Goal: Task Accomplishment & Management: Manage account settings

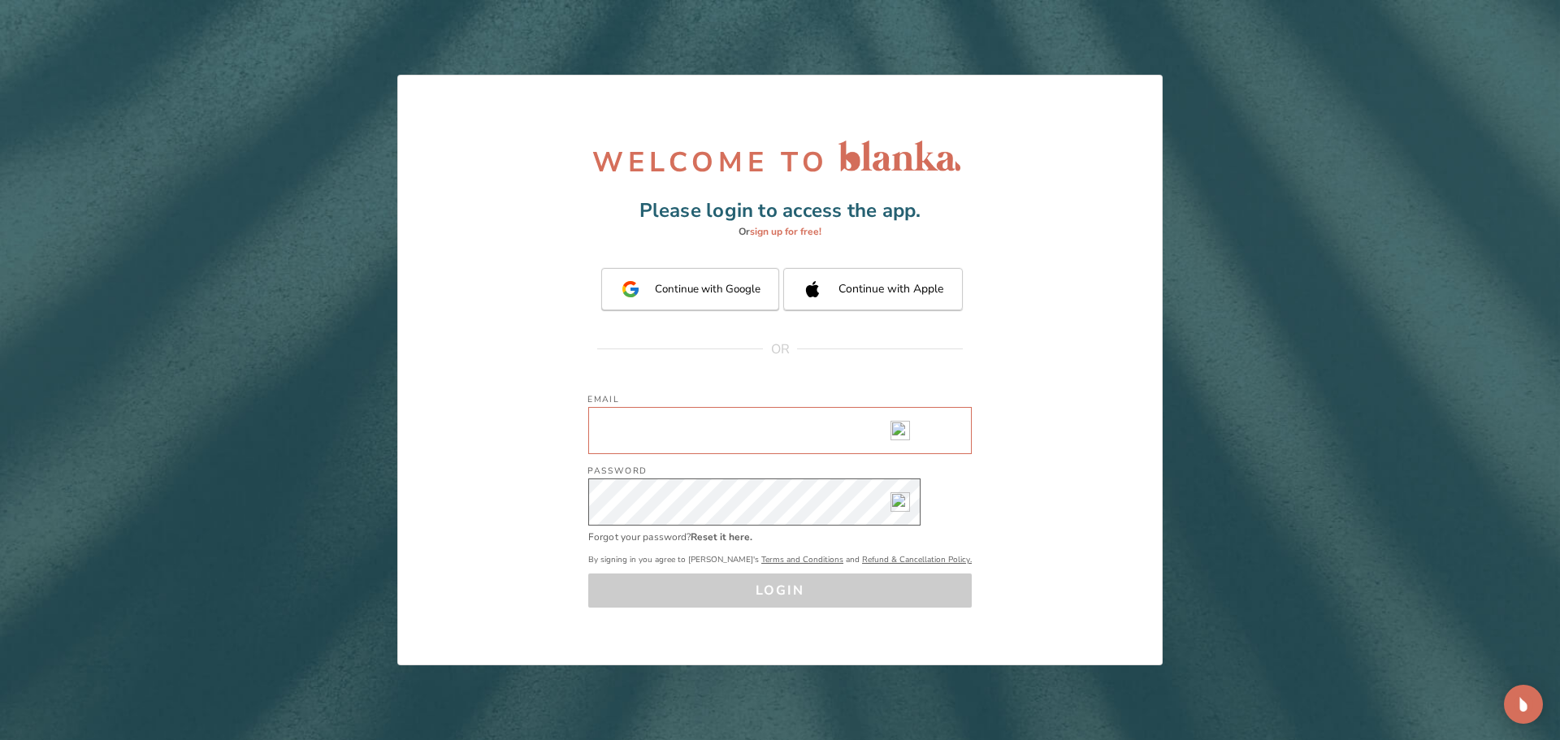
click at [698, 447] on input "Email" at bounding box center [779, 430] width 383 height 47
click at [643, 426] on input "Email" at bounding box center [779, 430] width 383 height 47
type input "[EMAIL_ADDRESS][DOMAIN_NAME]"
click at [681, 480] on div "Password Password" at bounding box center [779, 489] width 383 height 71
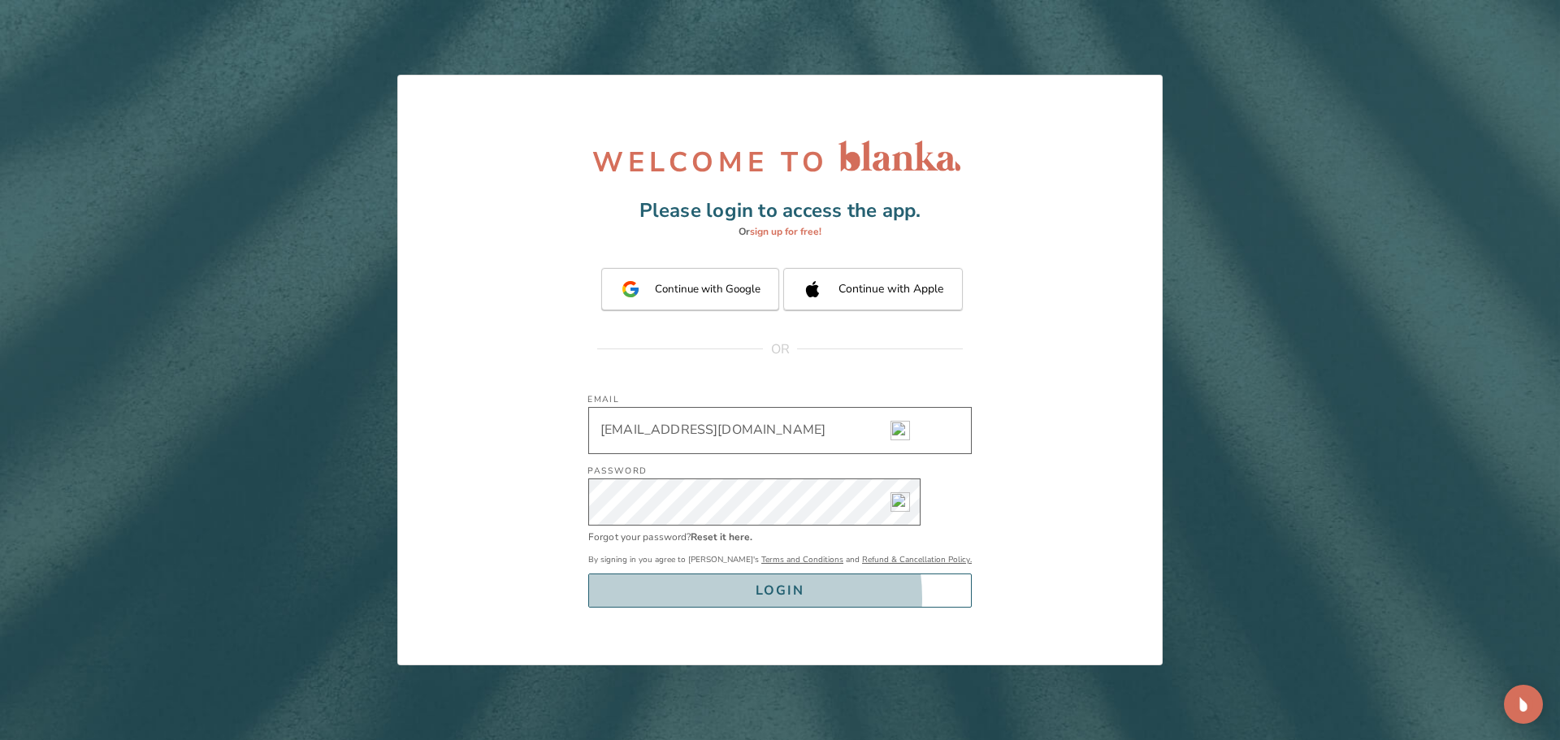
click at [754, 598] on button "LOGIN" at bounding box center [779, 590] width 383 height 34
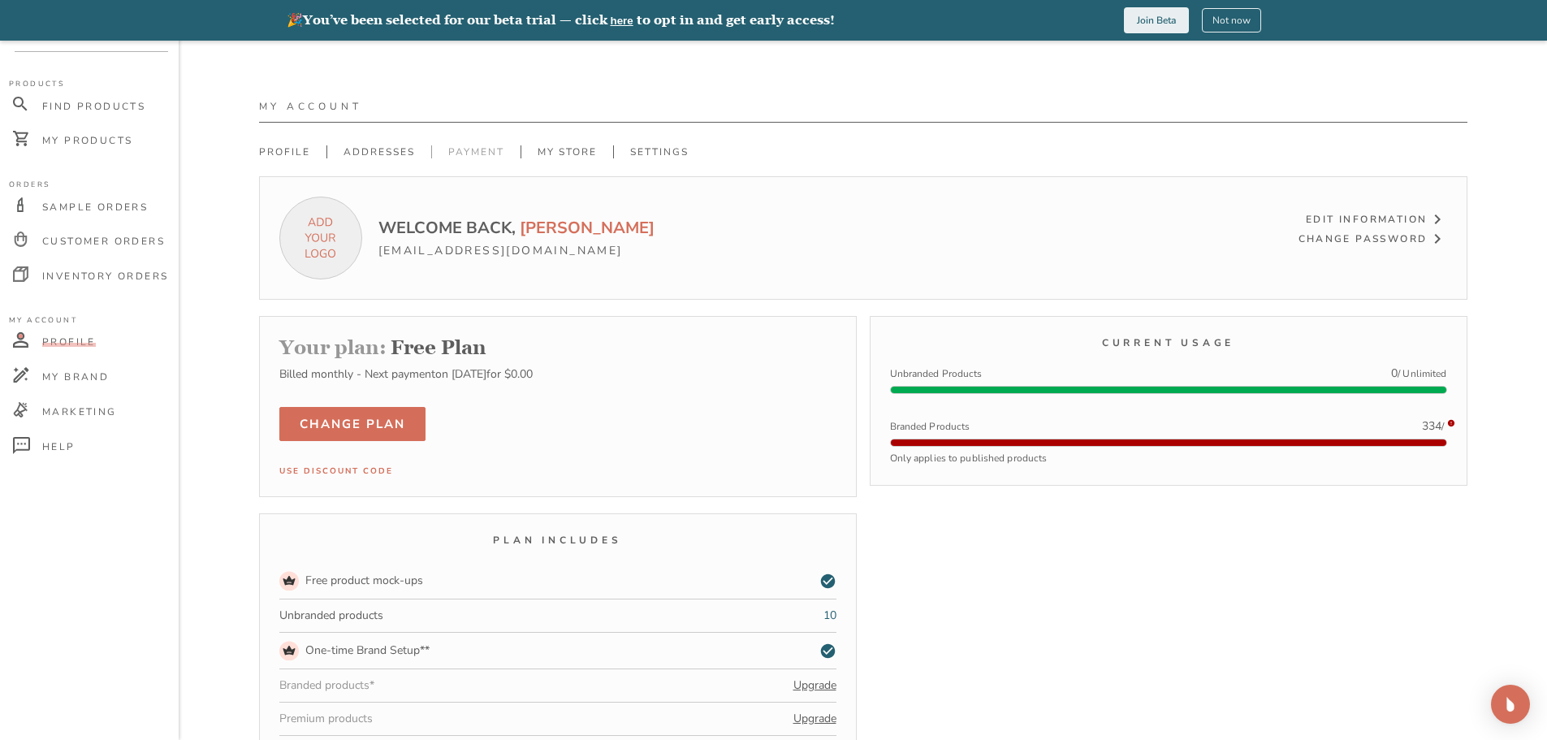
click at [455, 149] on link "Payment" at bounding box center [475, 151] width 89 height 13
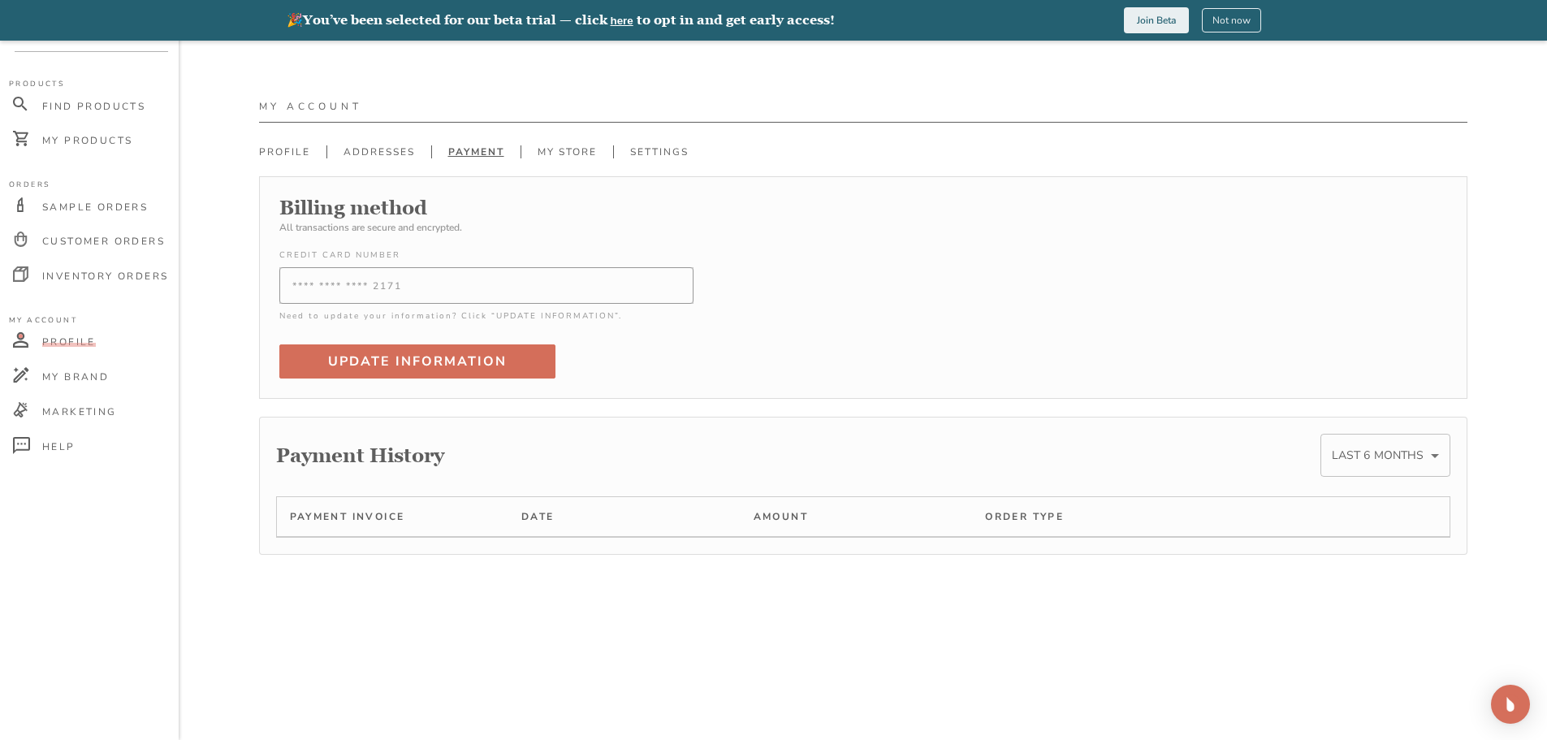
click at [1408, 452] on body "🎉 You’ve been selected for our beta trial — click here to opt in and get early …" at bounding box center [773, 411] width 1547 height 740
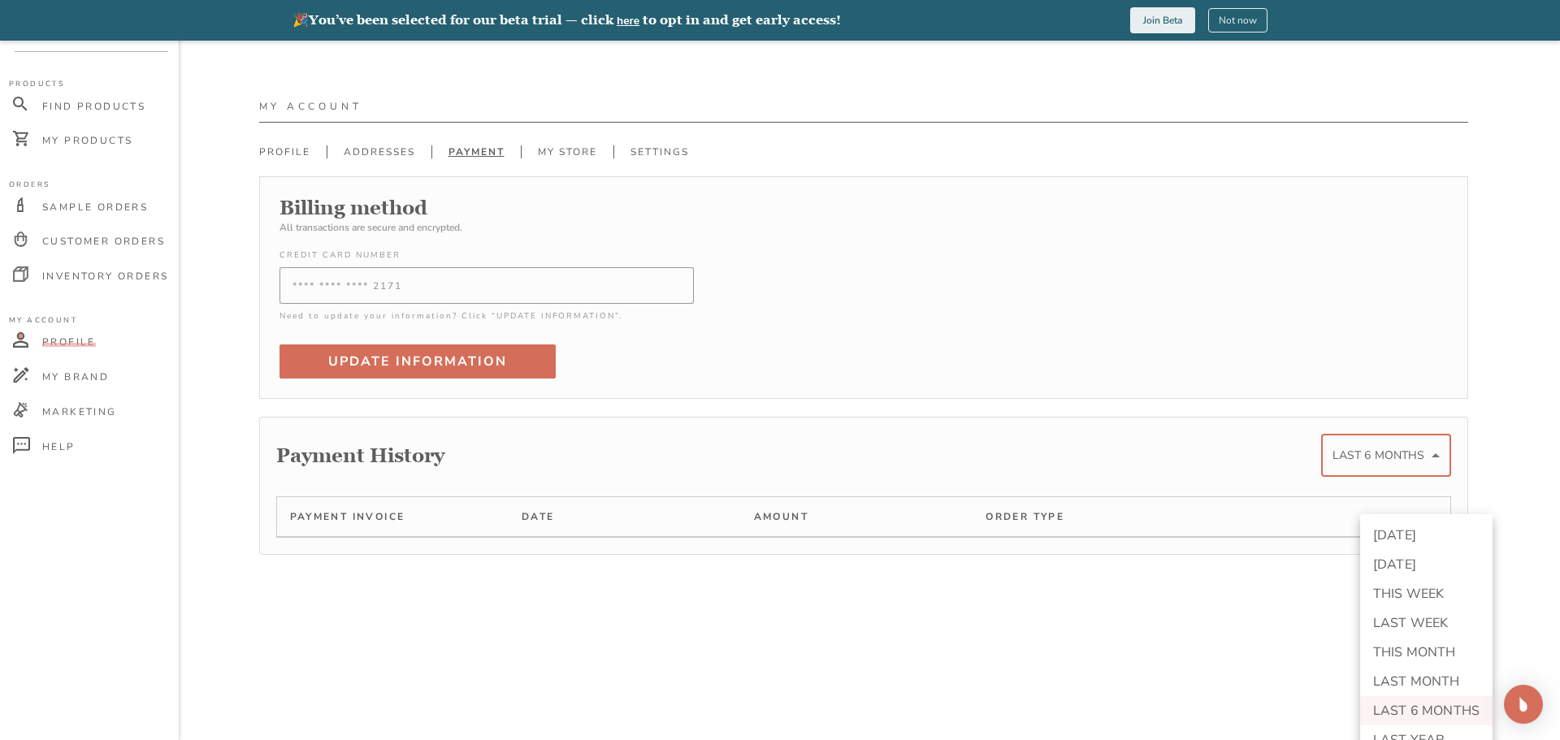
click at [1404, 734] on li "LAST YEAR" at bounding box center [1426, 739] width 132 height 29
type input "last_year"
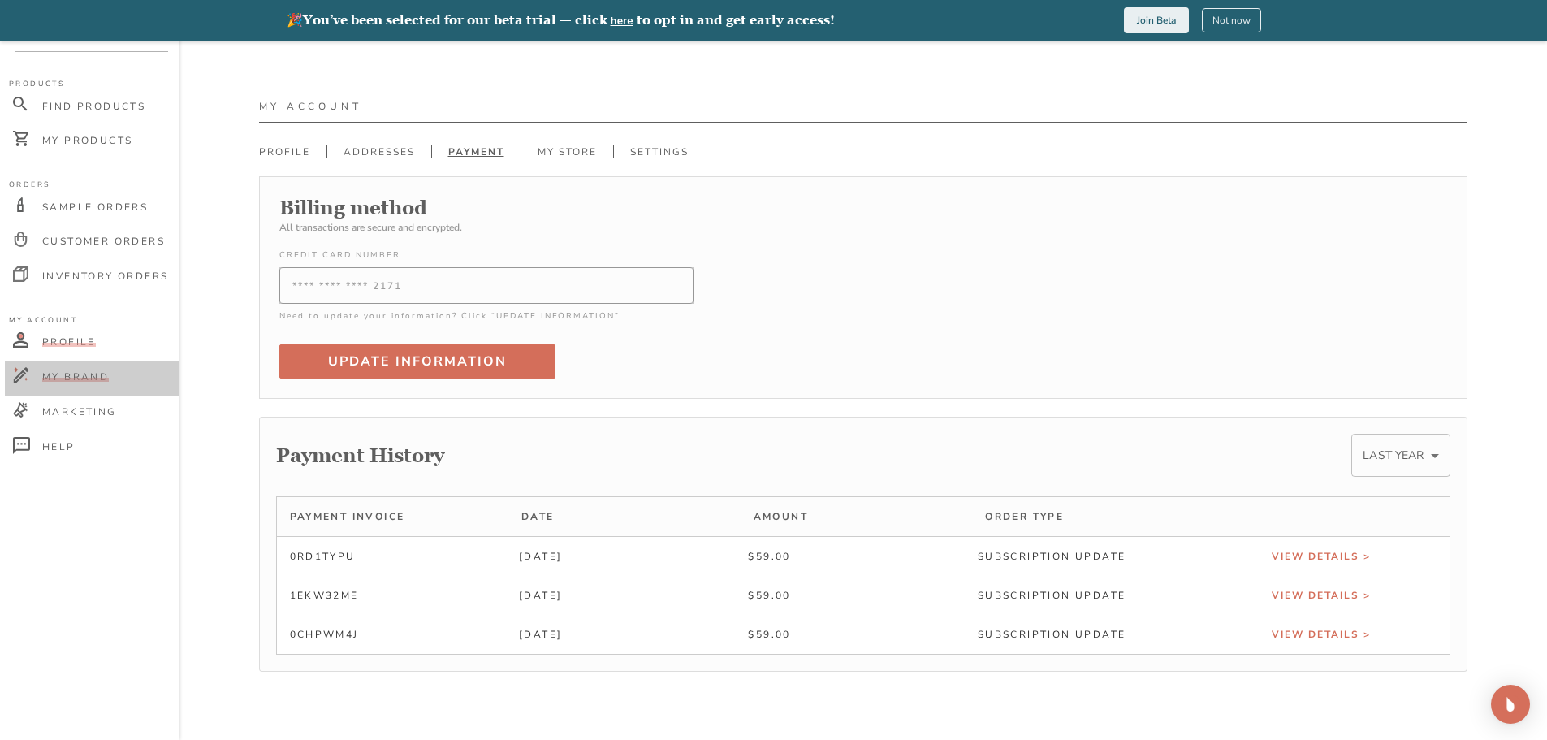
click at [78, 374] on span "My Brand" at bounding box center [75, 376] width 67 height 13
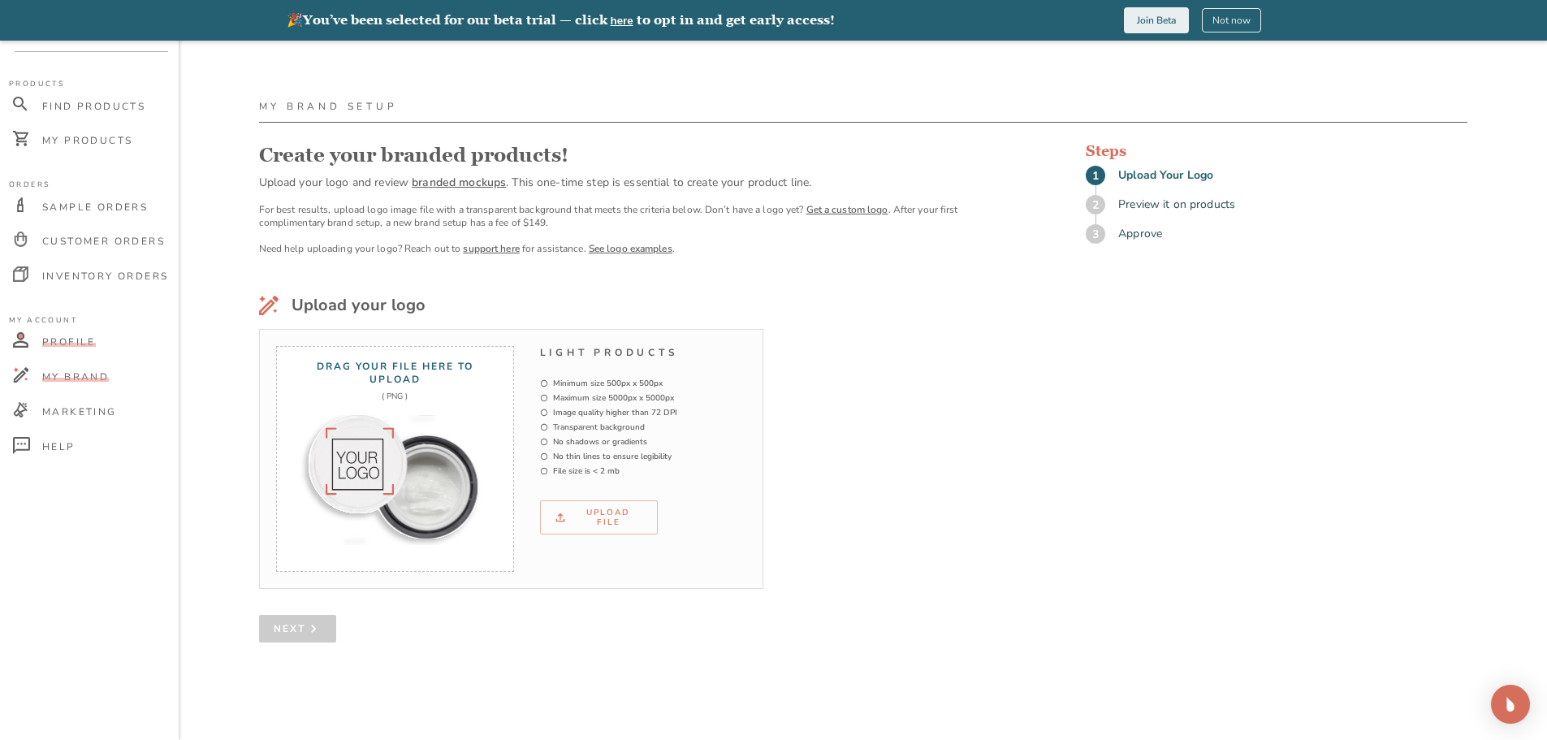
click at [63, 340] on span "Profile" at bounding box center [69, 341] width 54 height 13
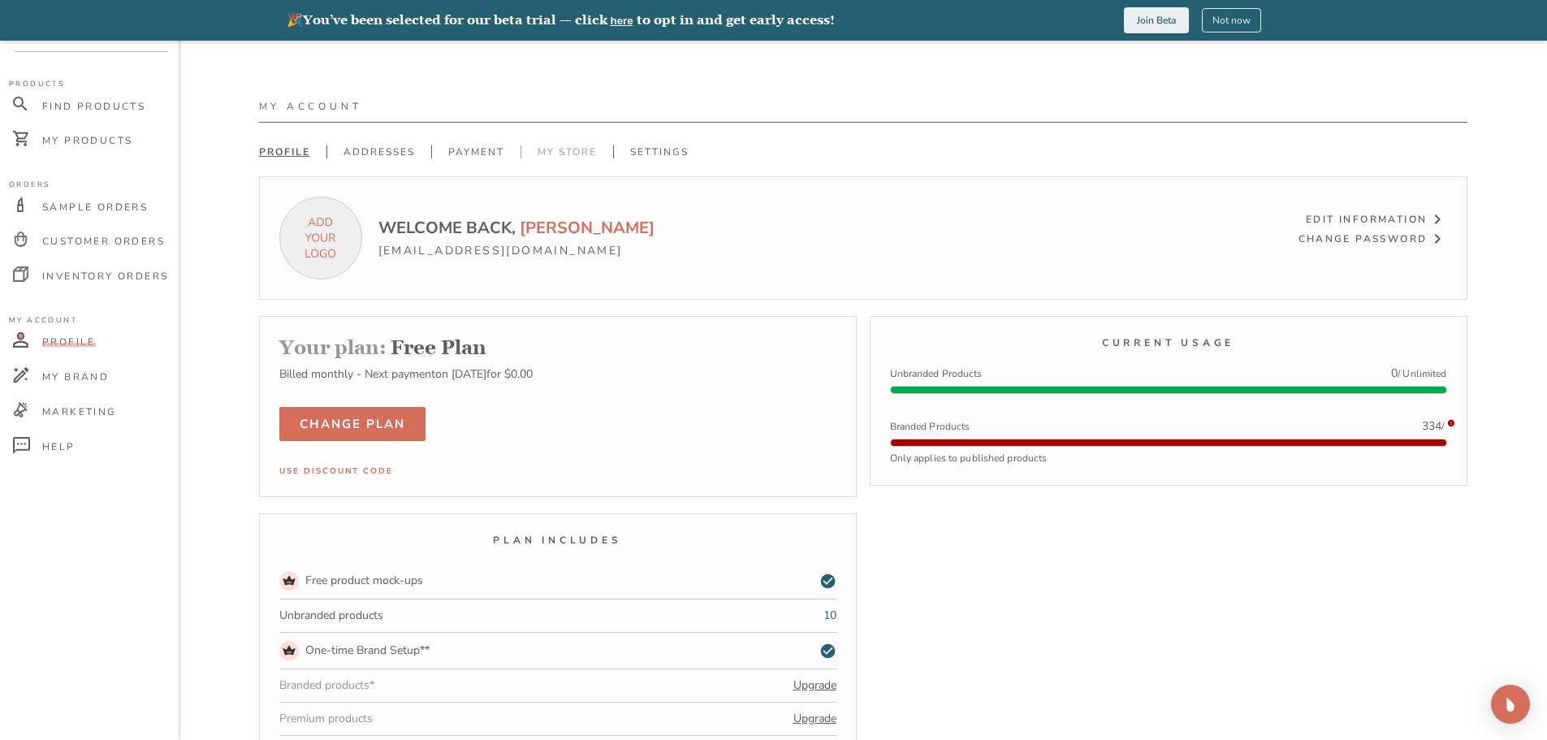
click at [554, 151] on link "My Store" at bounding box center [567, 151] width 93 height 13
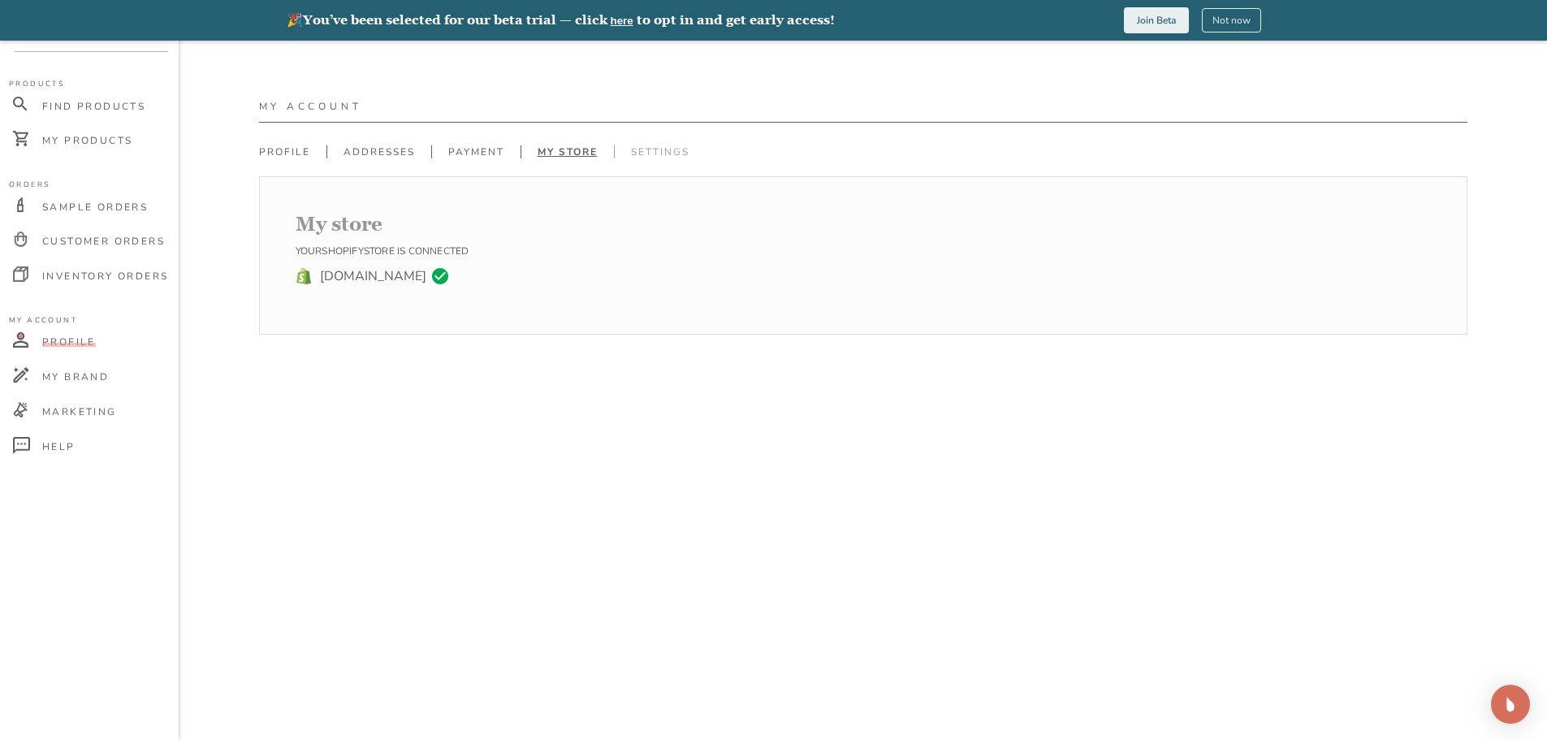
click at [648, 149] on link "Settings" at bounding box center [660, 151] width 92 height 13
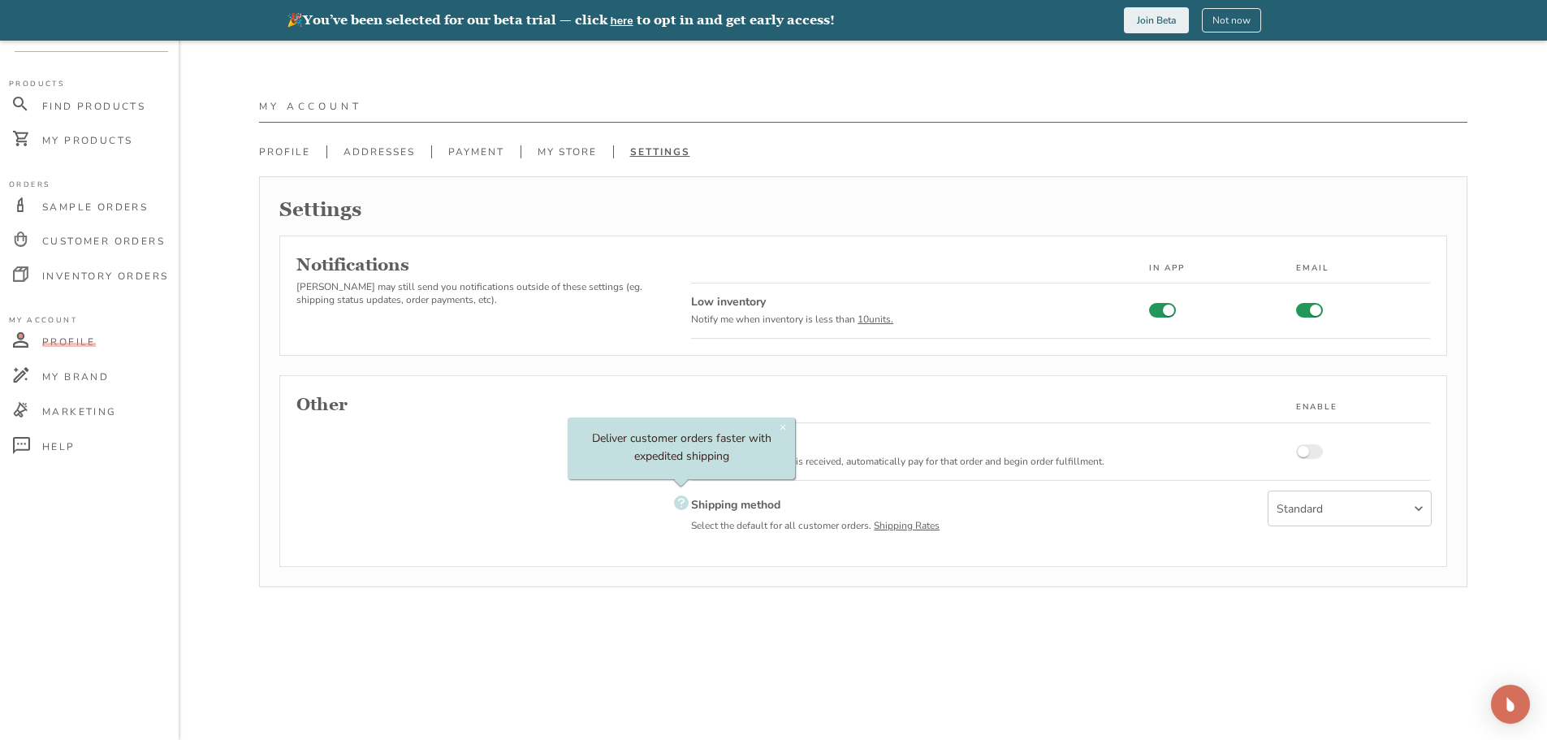
click at [444, 145] on div "Profile Addresses Payment My Store Settings" at bounding box center [863, 151] width 1209 height 18
click at [456, 148] on link "Payment" at bounding box center [475, 151] width 89 height 13
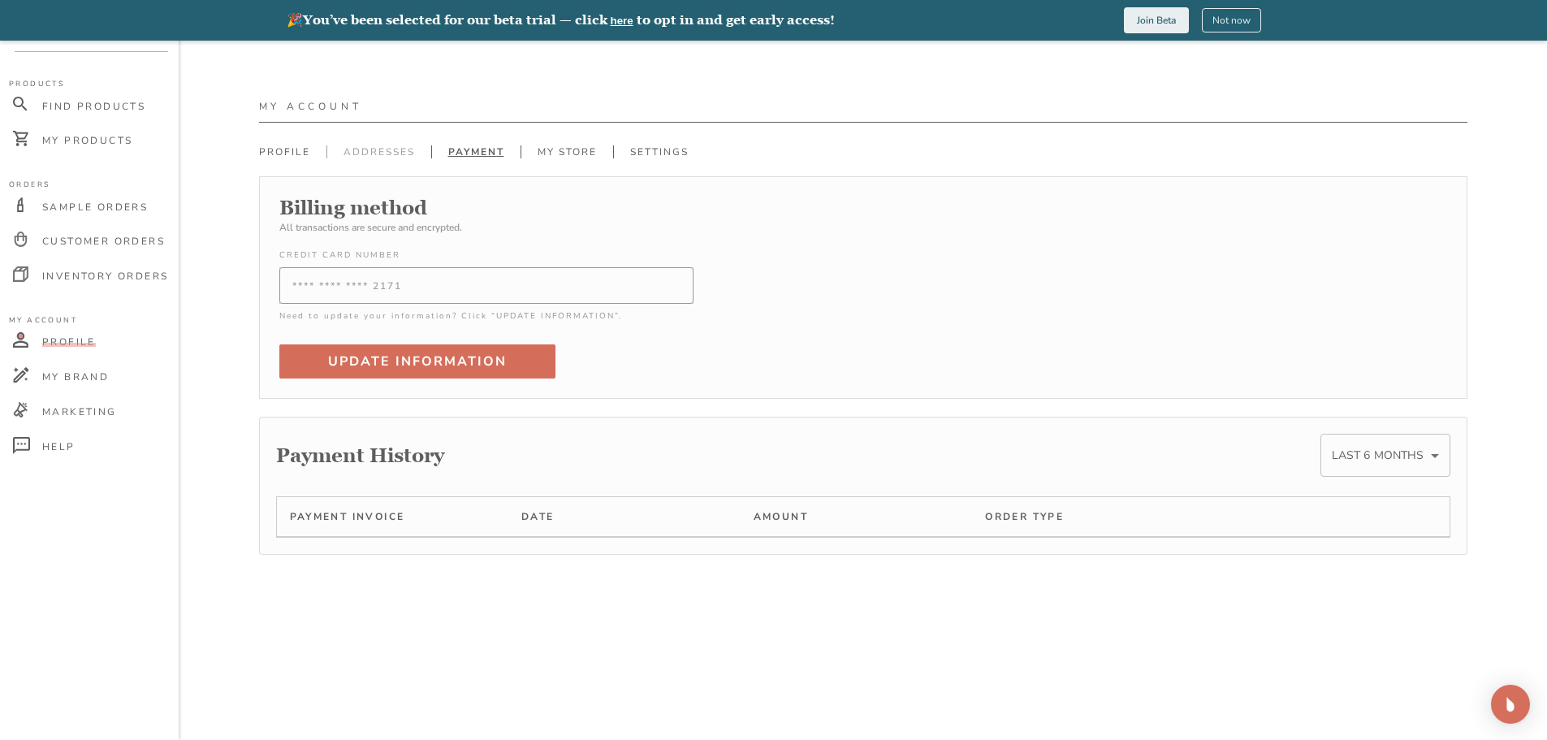
click at [361, 151] on link "Addresses" at bounding box center [379, 151] width 105 height 13
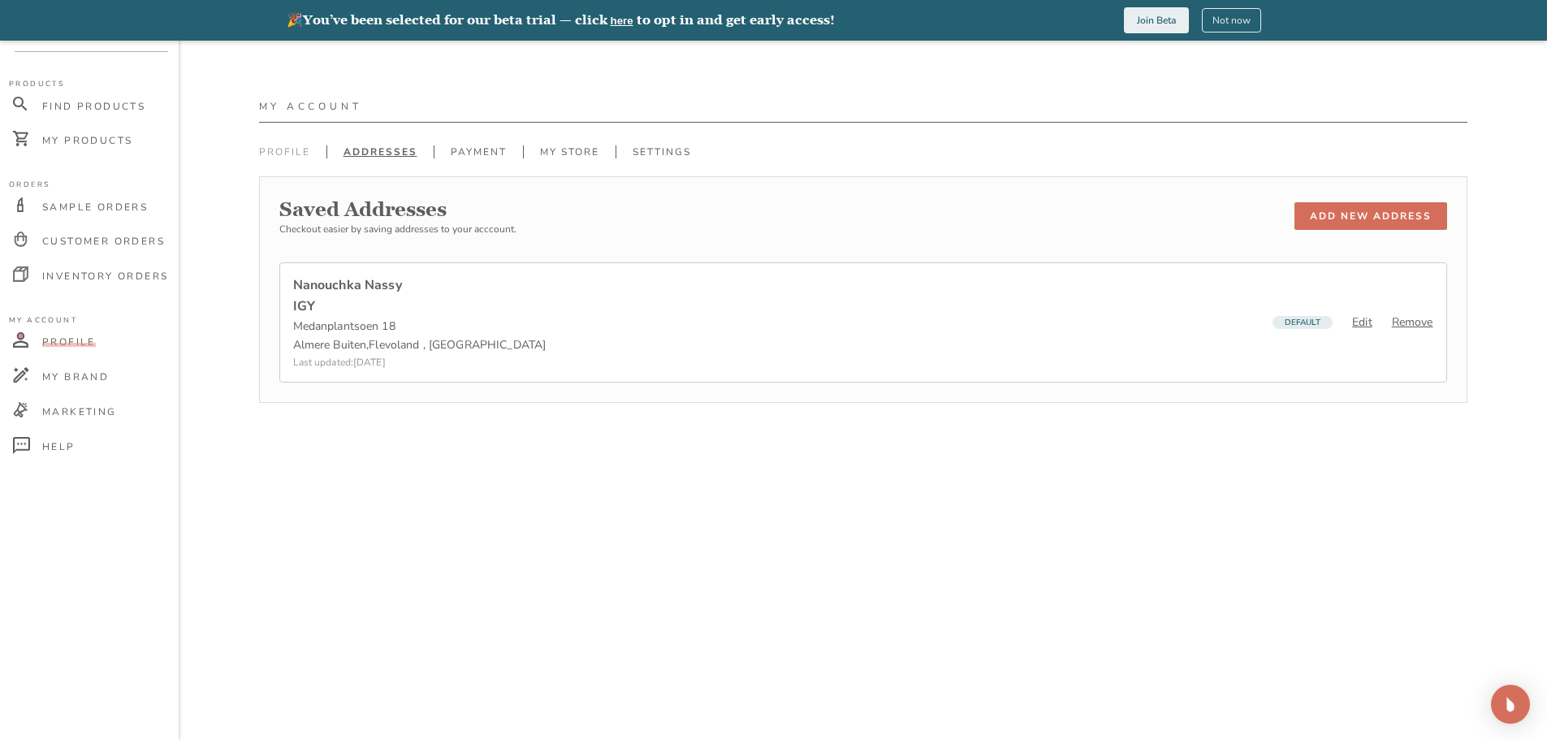
click at [284, 149] on link "Profile" at bounding box center [292, 151] width 67 height 13
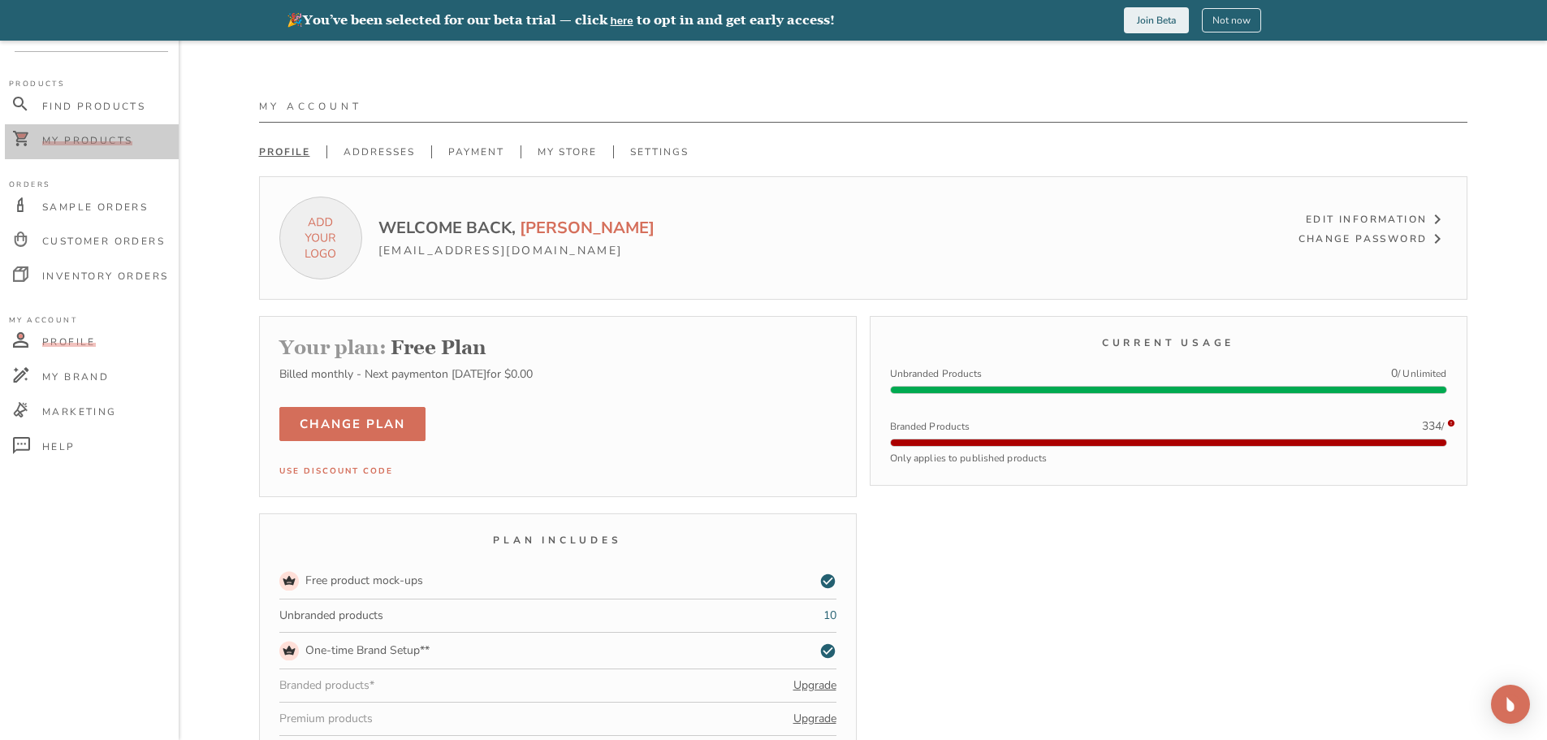
click at [64, 145] on span "My Products" at bounding box center [87, 140] width 90 height 13
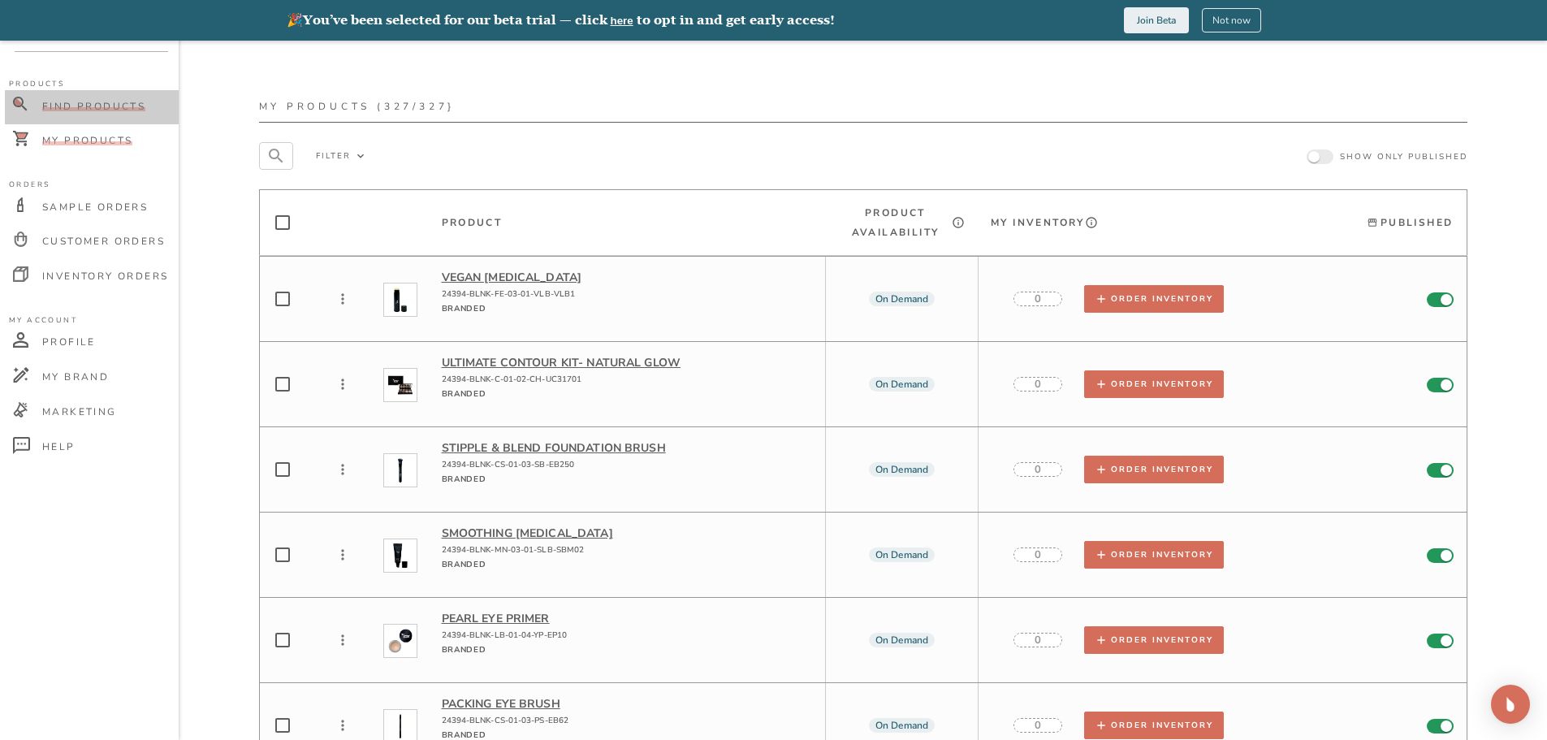
click at [96, 103] on span "Find Products" at bounding box center [93, 106] width 103 height 13
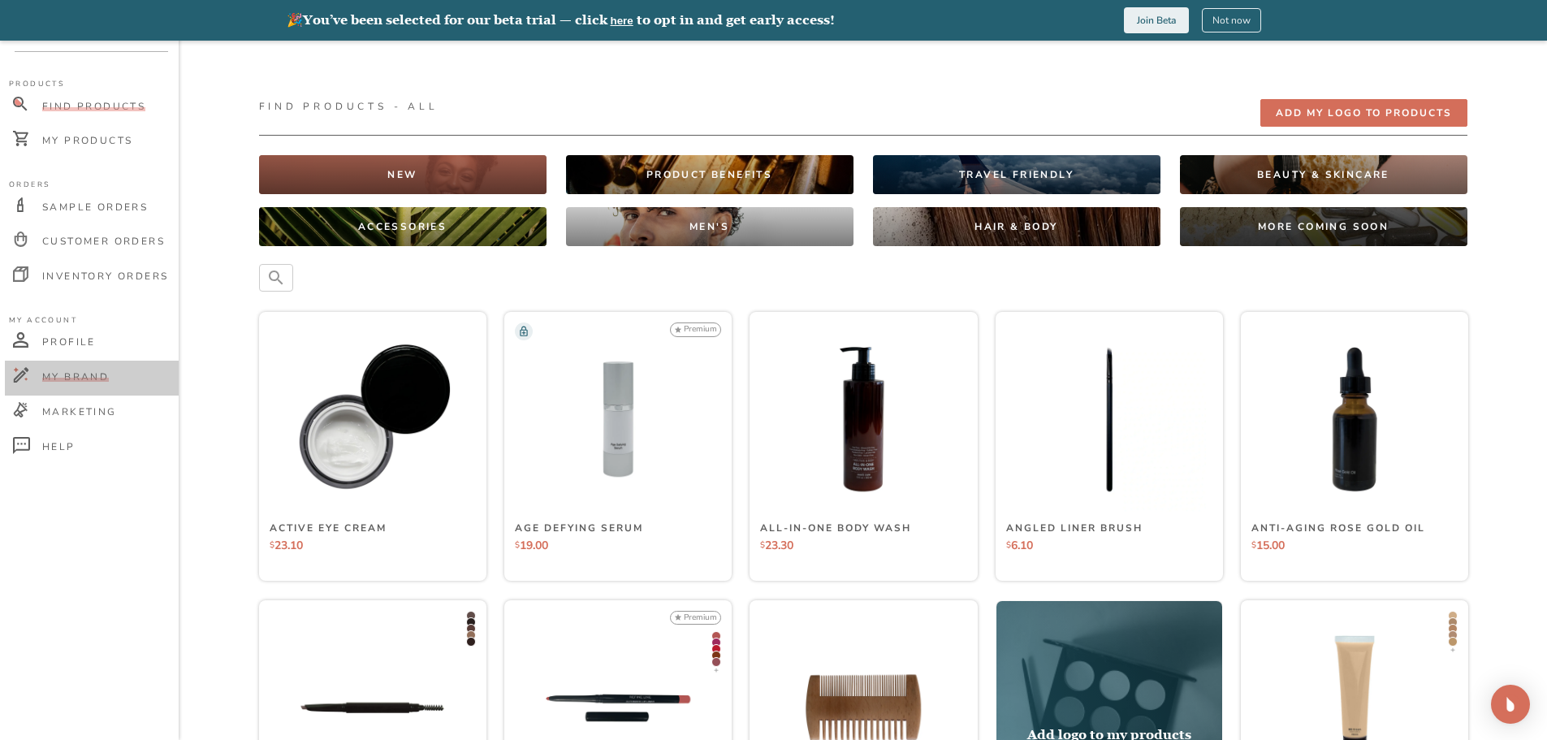
click at [69, 369] on div "My Brand" at bounding box center [92, 378] width 174 height 35
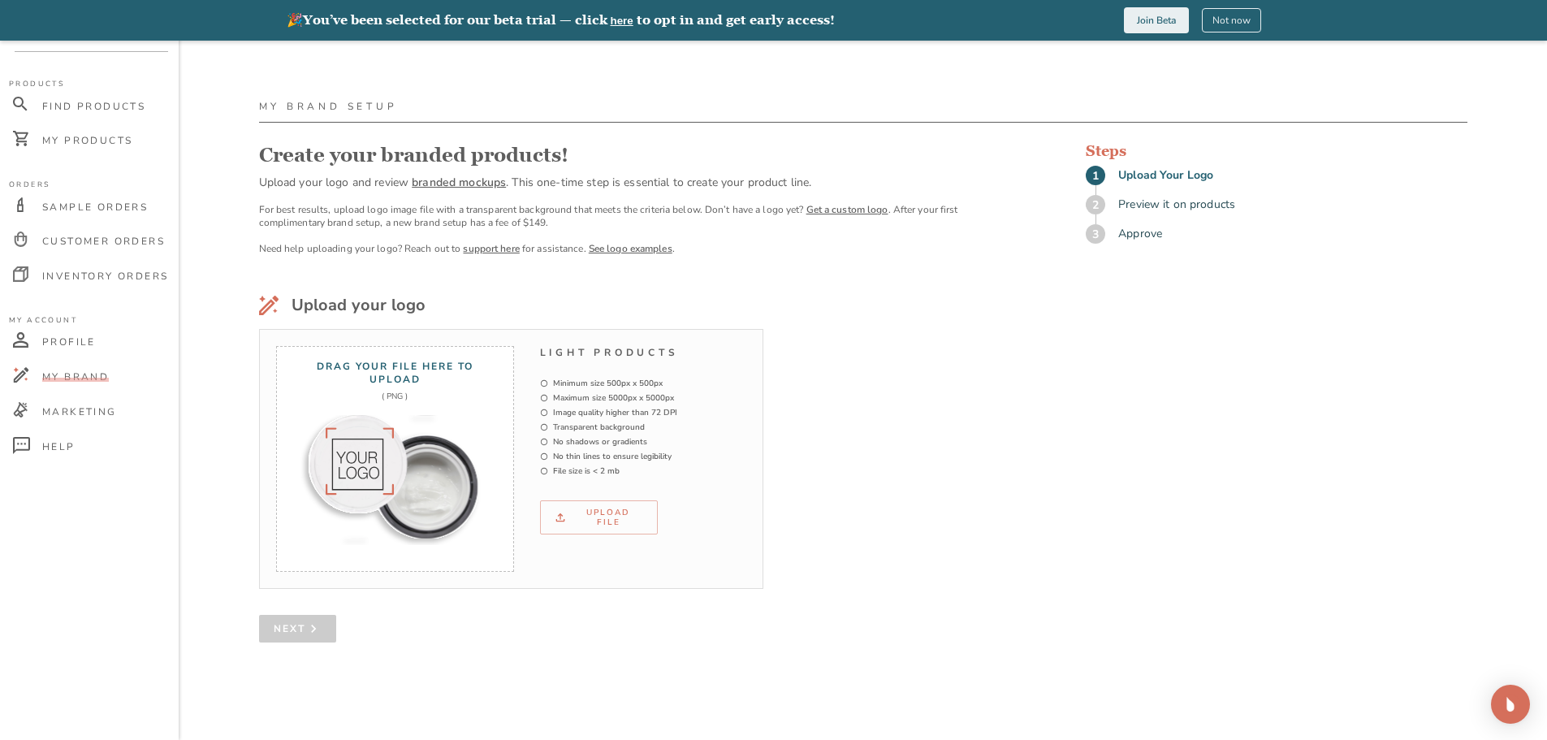
click at [631, 21] on button "here" at bounding box center [622, 21] width 23 height 12
